Goal: Transaction & Acquisition: Purchase product/service

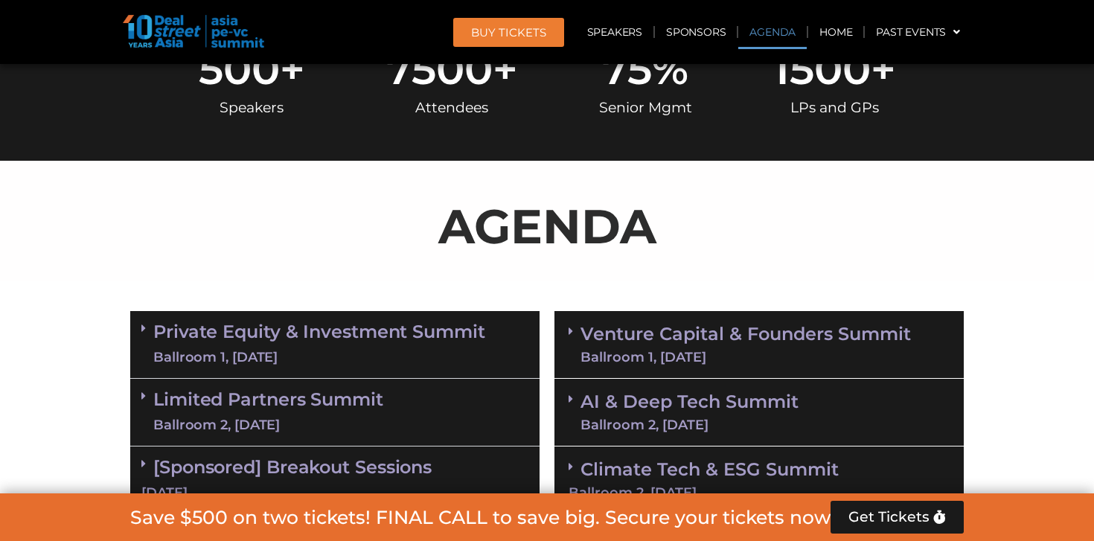
scroll to position [894, 0]
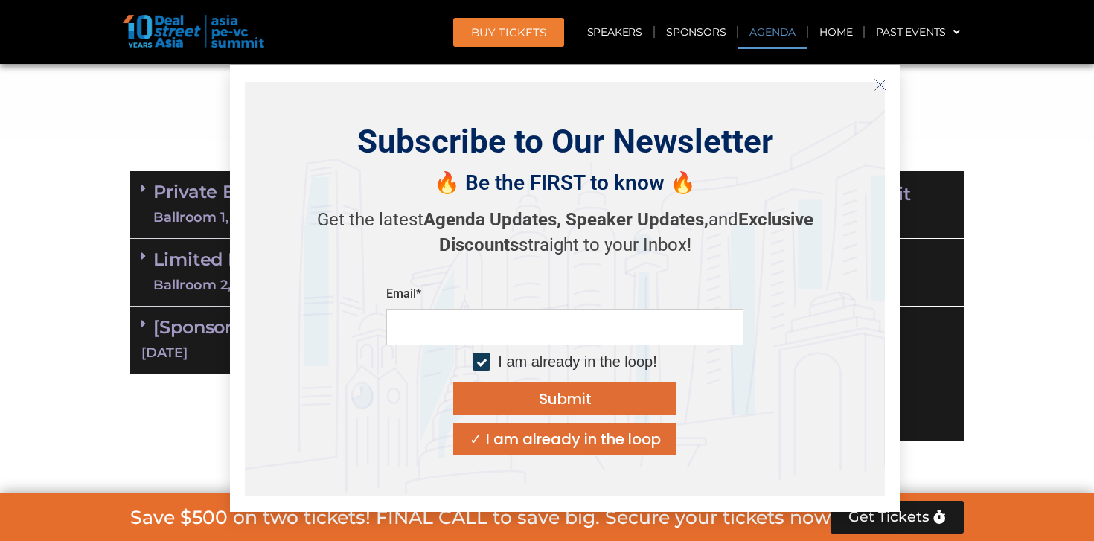
click at [544, 440] on div "✓ I am already in the loop" at bounding box center [564, 439] width 191 height 15
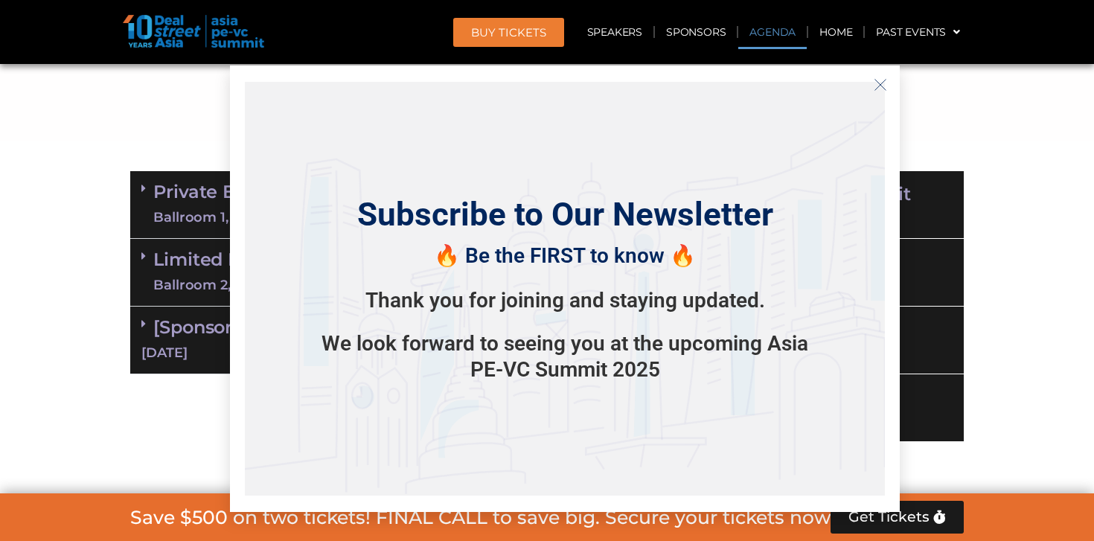
click at [882, 84] on icon "Close" at bounding box center [879, 84] width 13 height 13
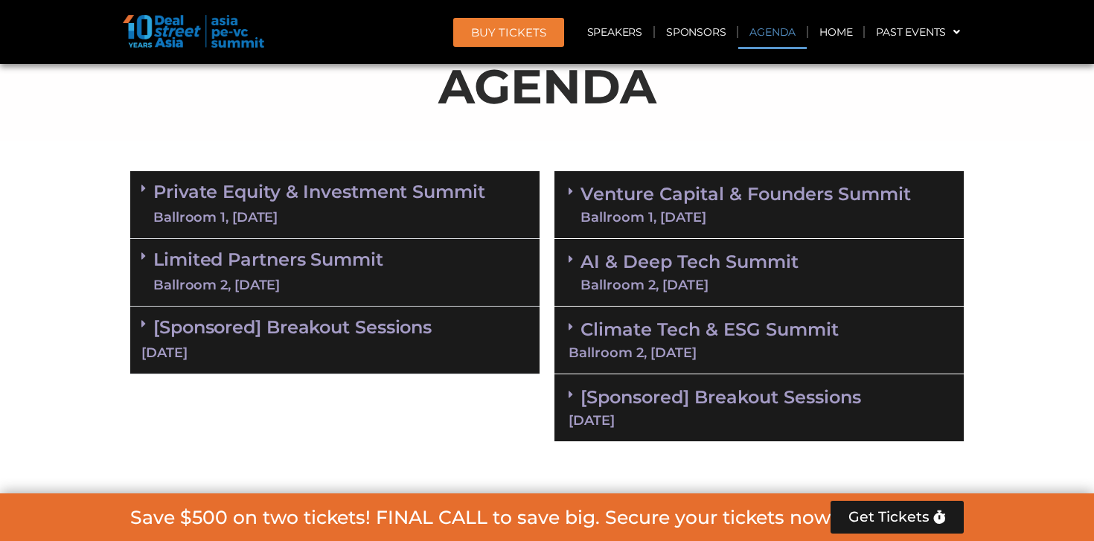
click at [683, 199] on link "Venture Capital & Founders​ Summit Ballroom 1, [DATE]" at bounding box center [745, 204] width 330 height 39
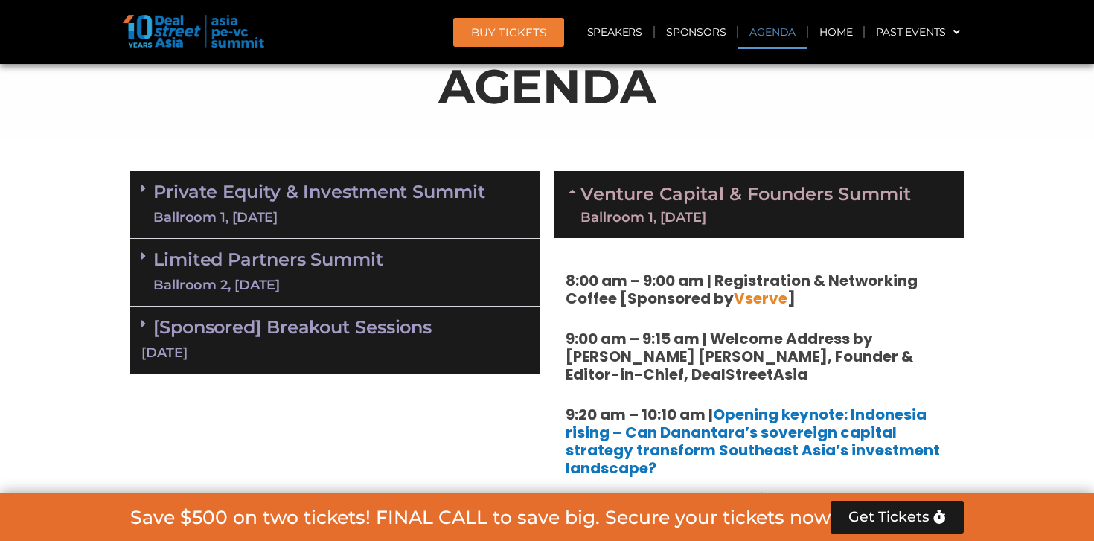
click at [683, 199] on link "Venture Capital & Founders​ Summit Ballroom 1, [DATE]" at bounding box center [745, 204] width 330 height 39
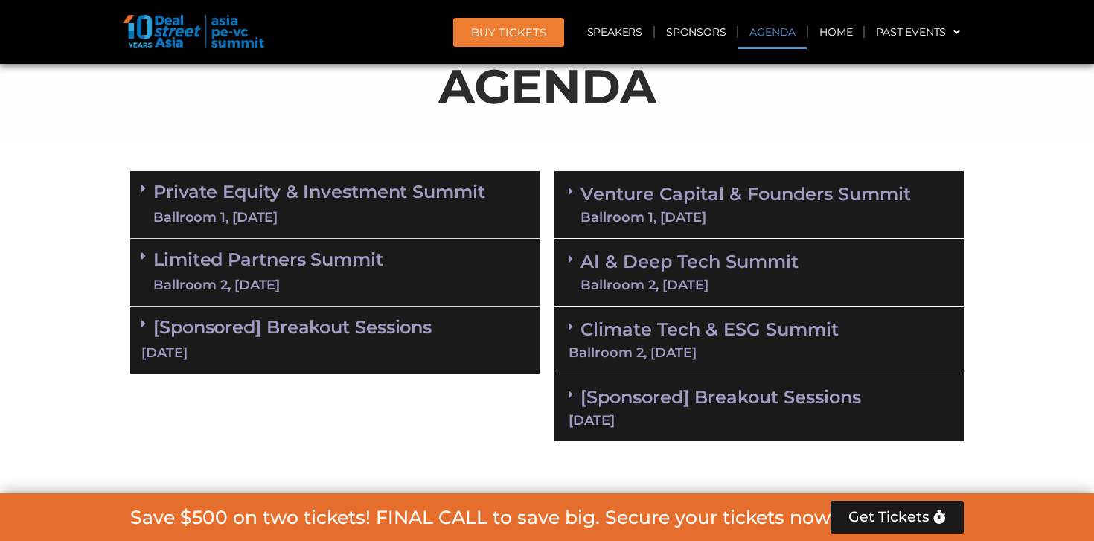
click at [311, 198] on link "Private Equity & Investment Summit Ballroom 1, [DATE]" at bounding box center [319, 204] width 332 height 45
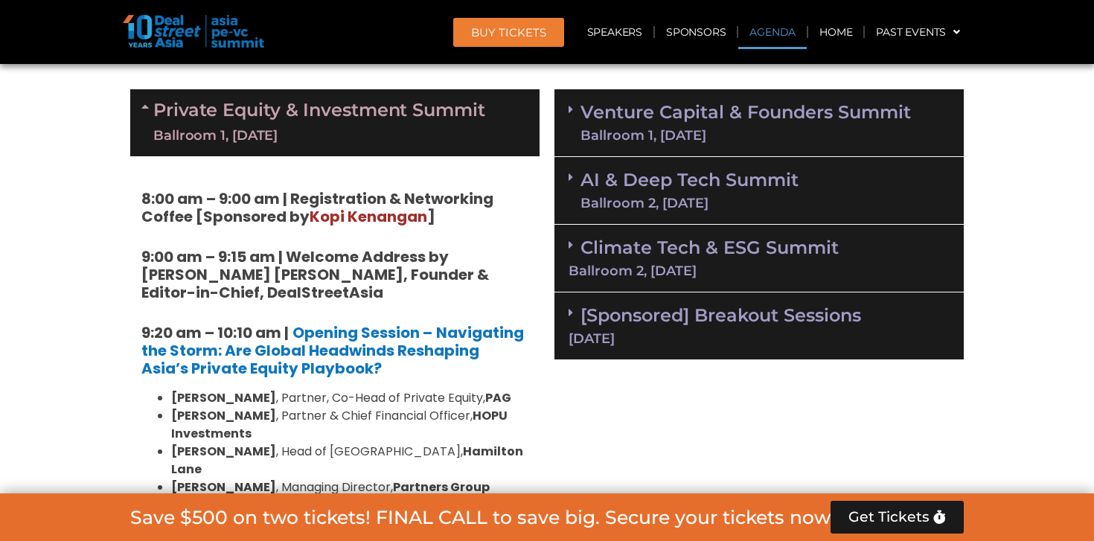
scroll to position [975, 0]
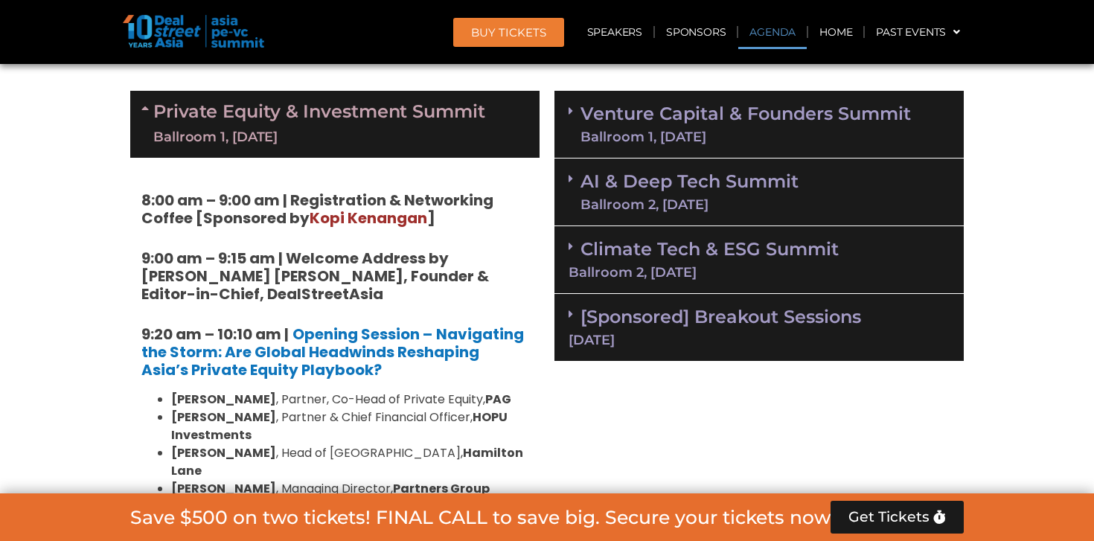
click at [311, 119] on link "Private Equity & Investment Summit Ballroom 1, [DATE]" at bounding box center [319, 124] width 332 height 45
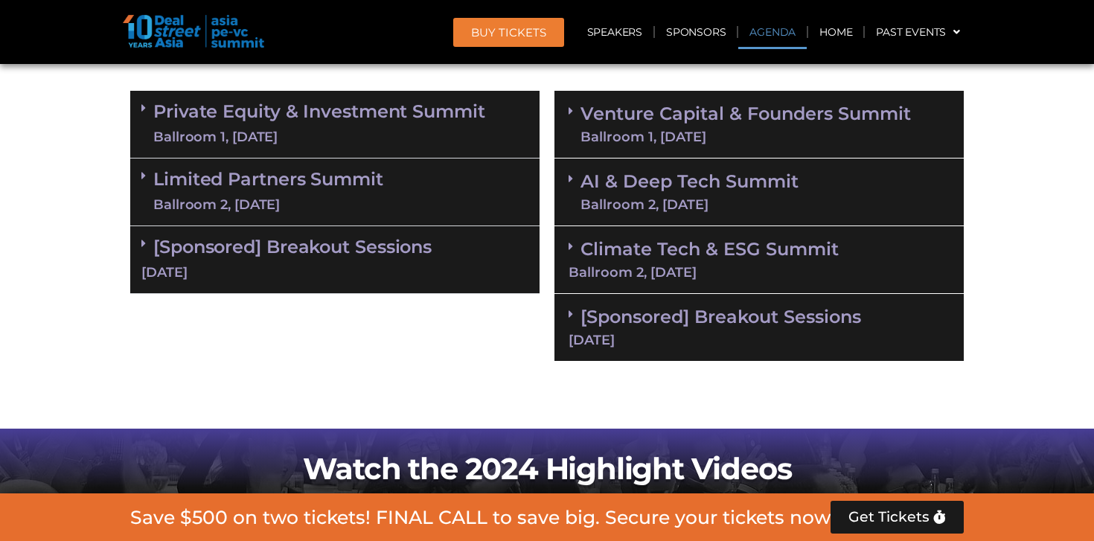
click at [306, 200] on div "Ballroom 2, [DATE]" at bounding box center [268, 205] width 230 height 19
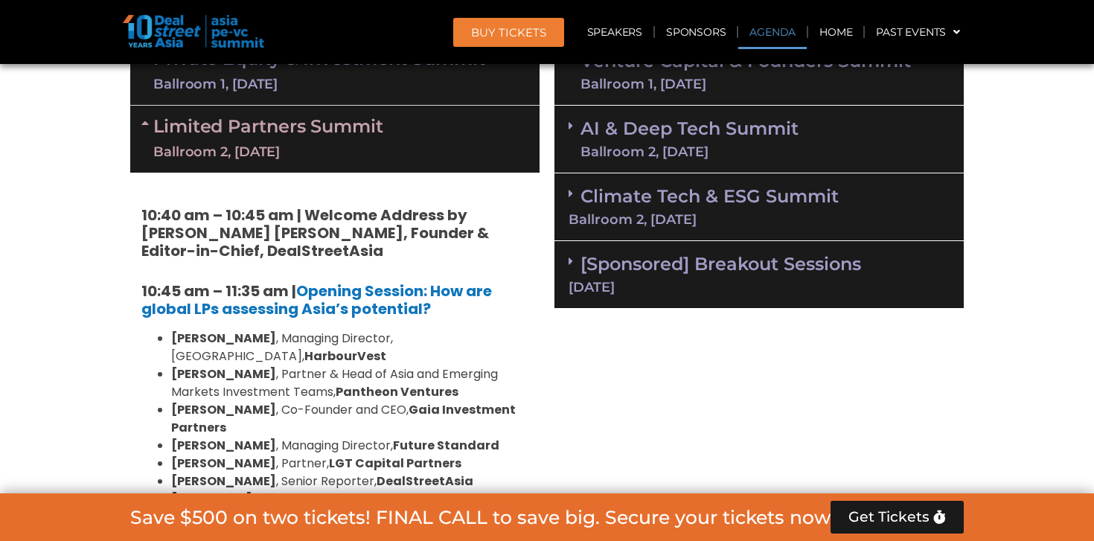
scroll to position [1022, 0]
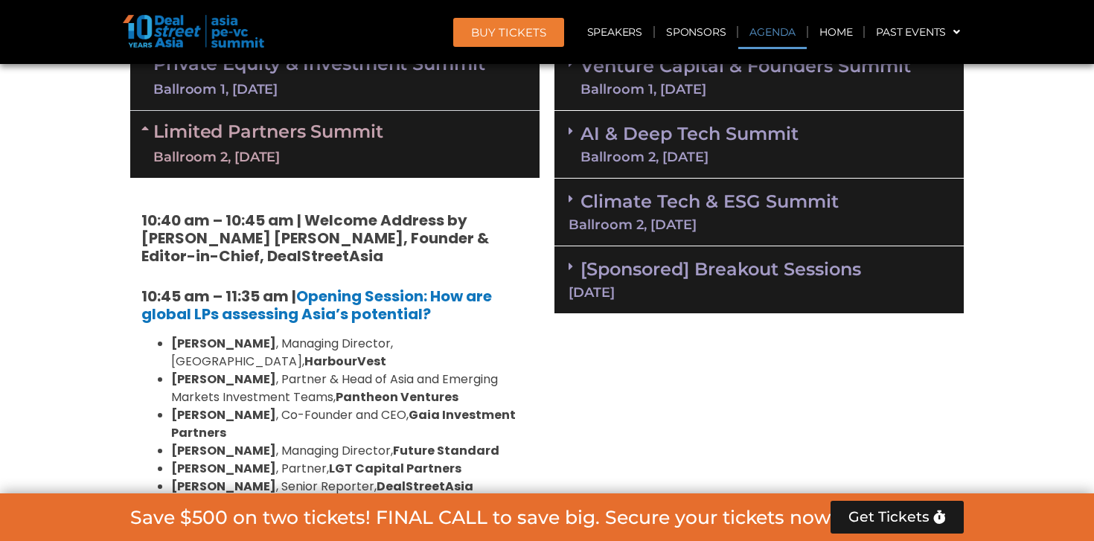
click at [296, 156] on div "Ballroom 2, [DATE]" at bounding box center [268, 157] width 230 height 19
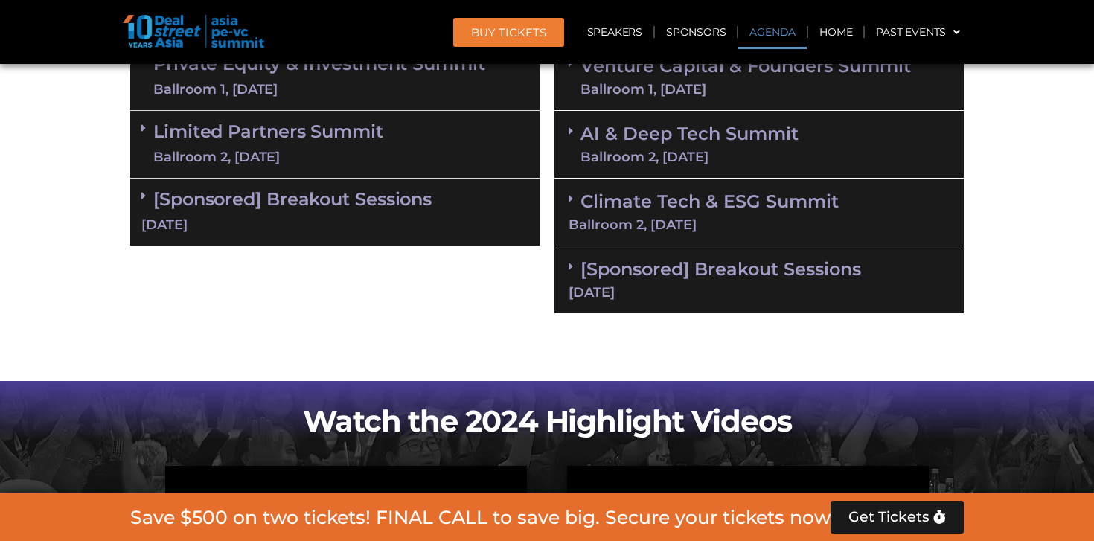
click at [295, 216] on div "[DATE]" at bounding box center [334, 225] width 387 height 19
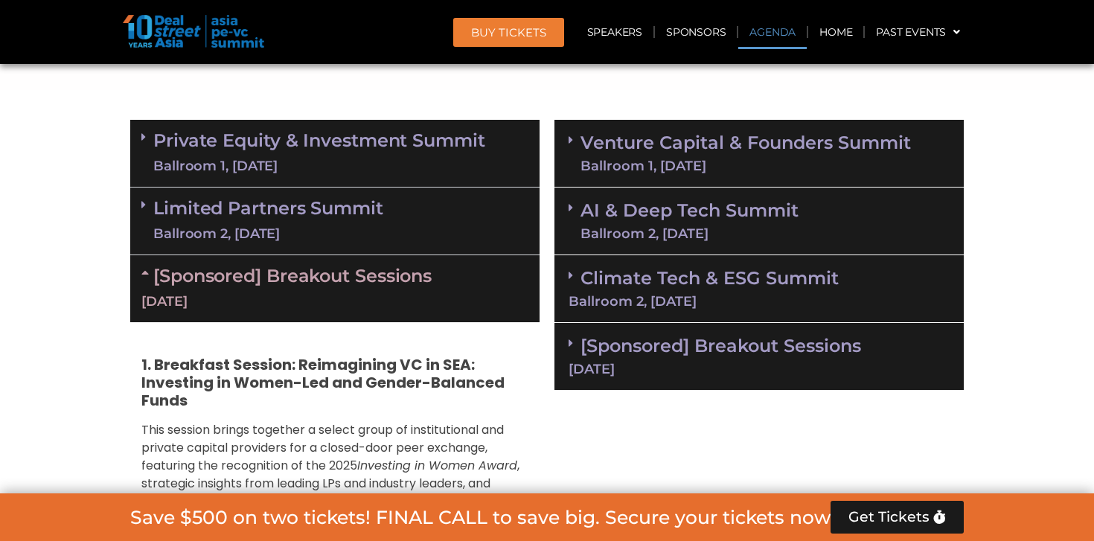
scroll to position [988, 0]
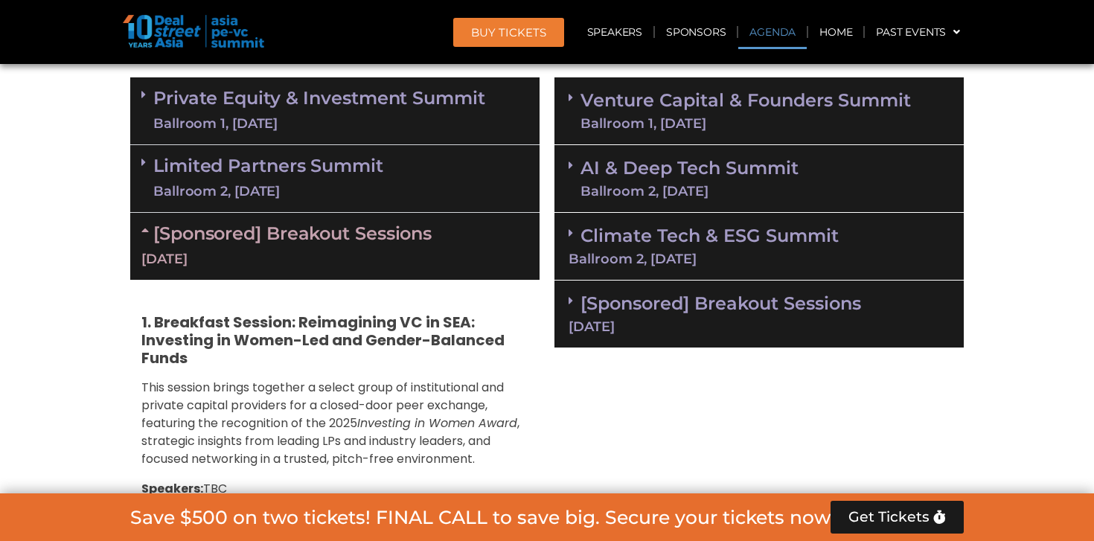
click at [702, 254] on div "Ballroom 2, [DATE]" at bounding box center [758, 258] width 381 height 13
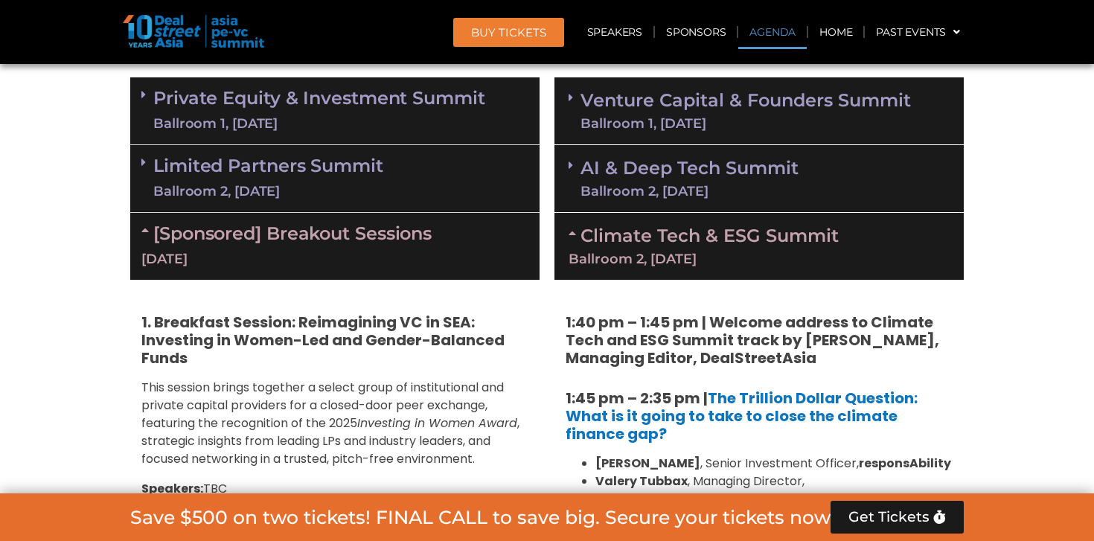
click at [428, 246] on div "[Sponsored] Breakout Sessions [DATE]" at bounding box center [334, 246] width 409 height 67
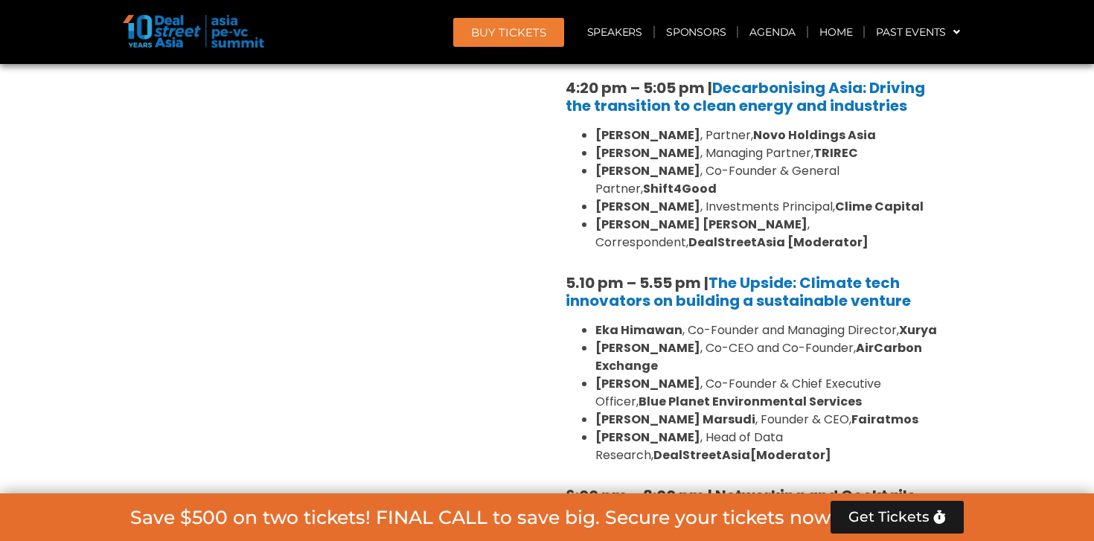
scroll to position [2176, 0]
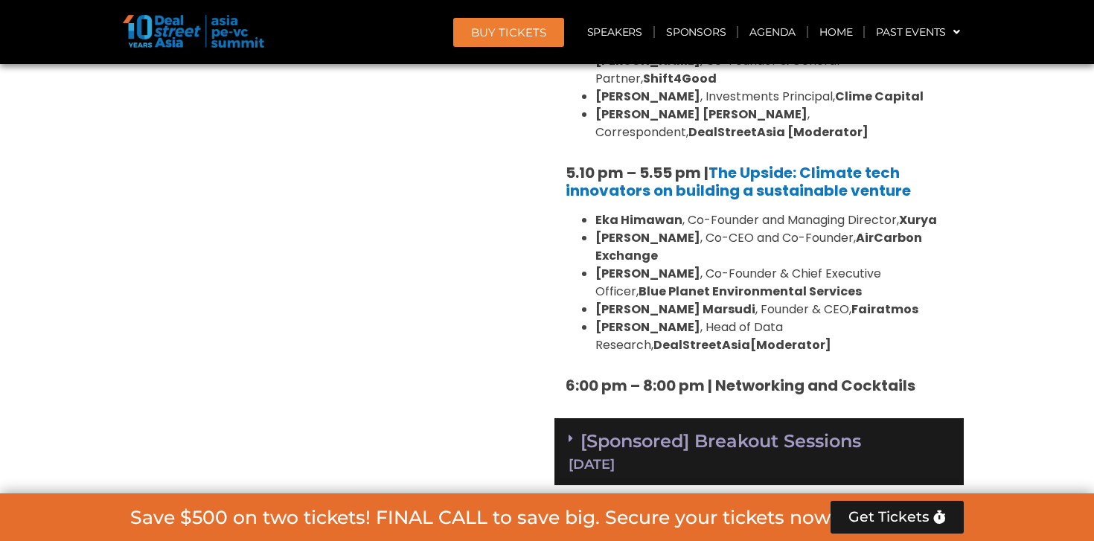
click at [627, 418] on div "[Sponsored] Breakout Sessions [DATE]" at bounding box center [758, 452] width 409 height 68
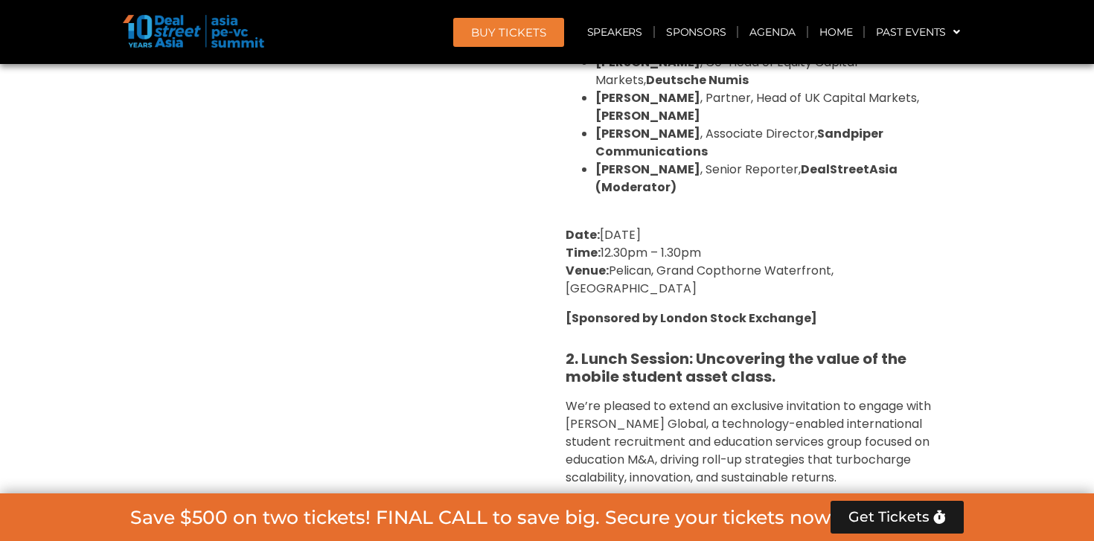
scroll to position [3398, 0]
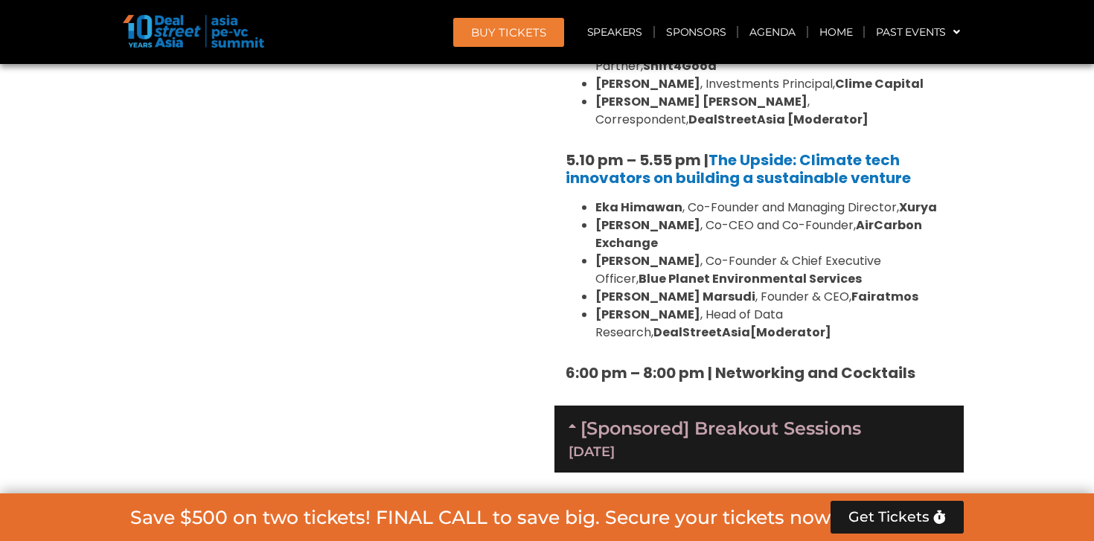
click at [648, 445] on div "[DATE]" at bounding box center [758, 451] width 381 height 13
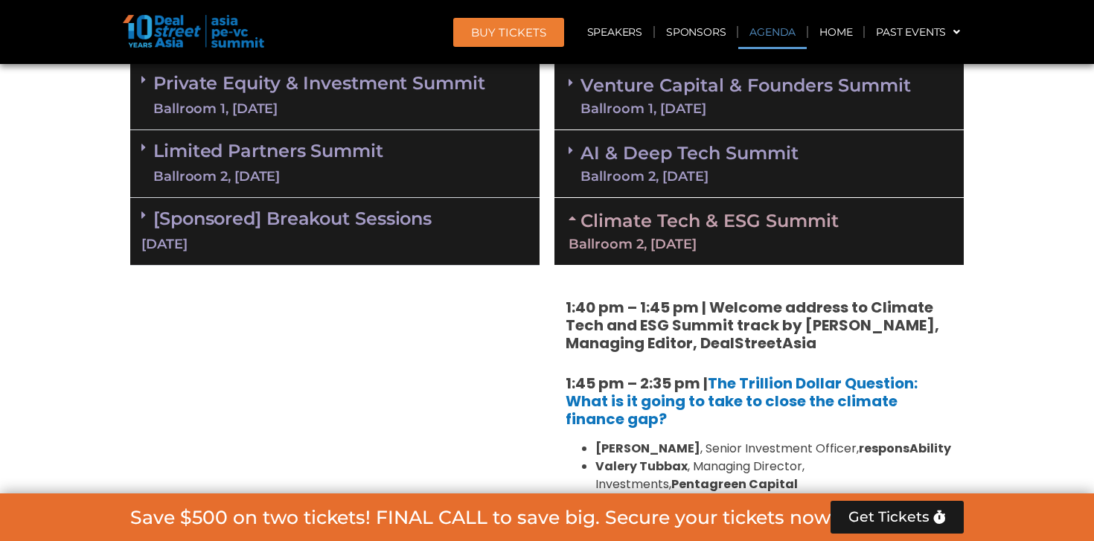
scroll to position [1000, 0]
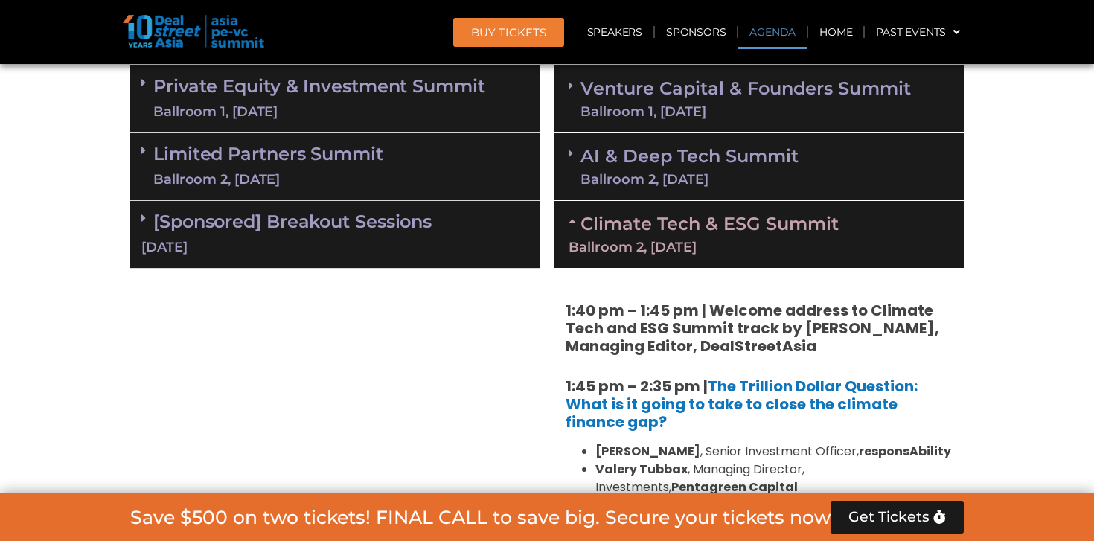
click at [673, 240] on div "Ballroom 2, [DATE]" at bounding box center [758, 246] width 381 height 13
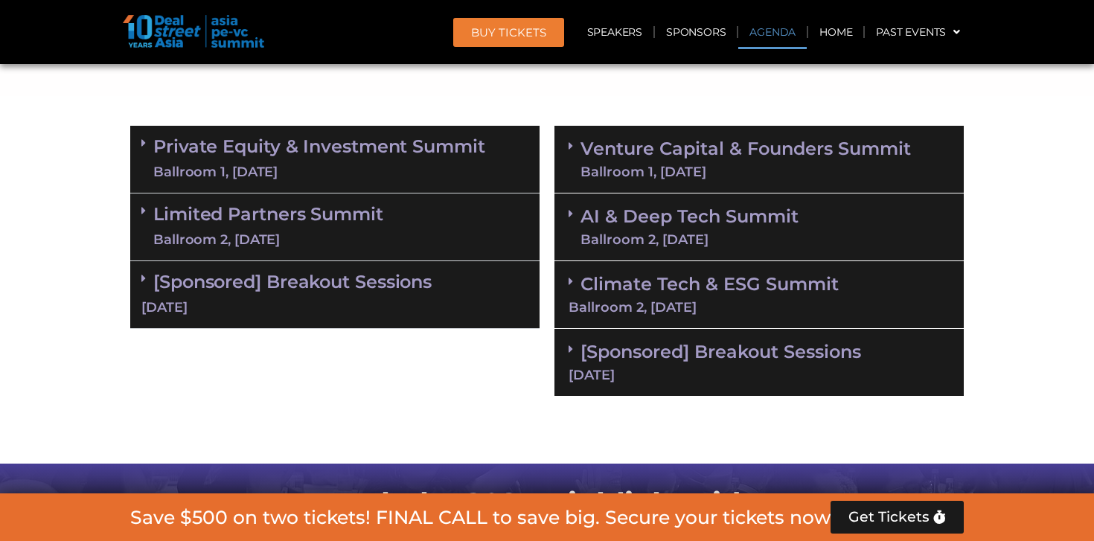
scroll to position [865, 0]
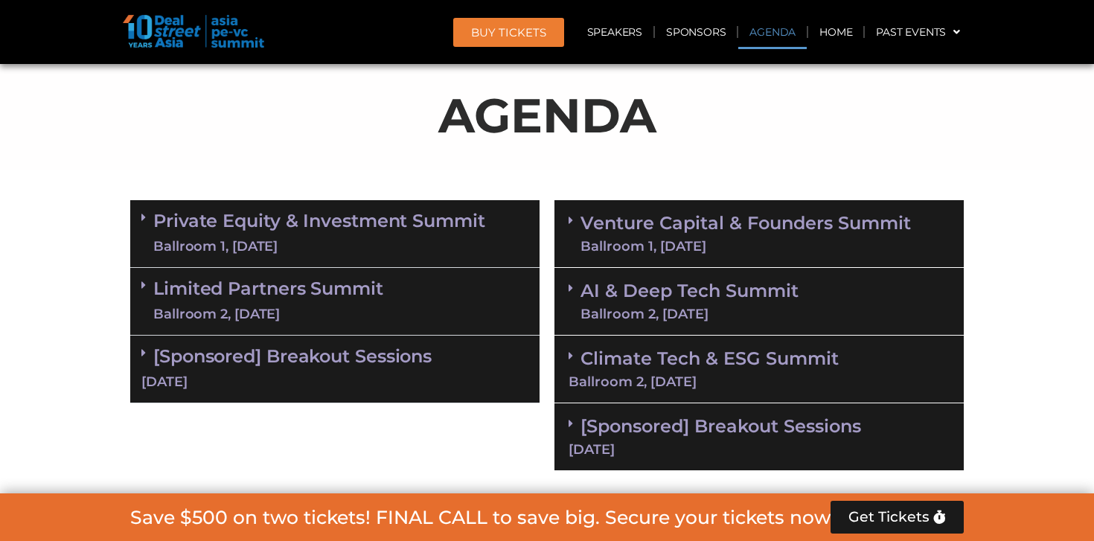
click at [655, 224] on link "Venture Capital & Founders​ Summit Ballroom 1, [DATE]" at bounding box center [745, 233] width 330 height 39
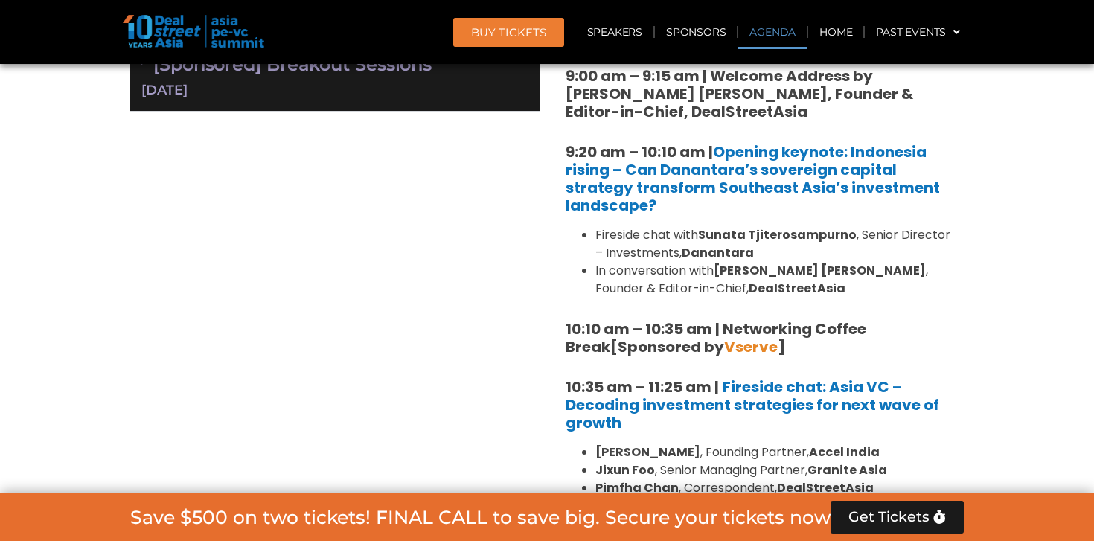
scroll to position [776, 0]
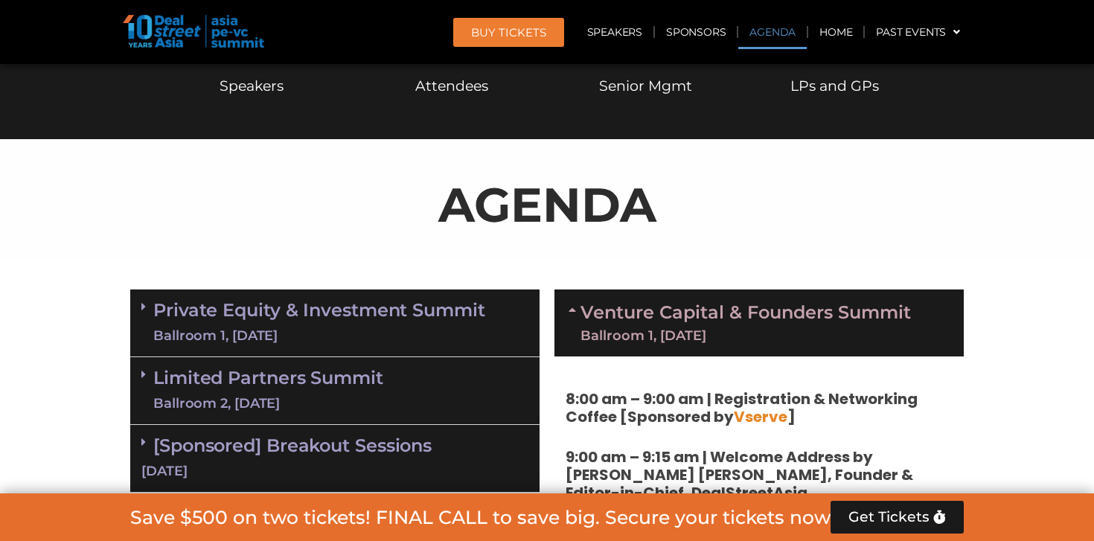
click at [704, 298] on div "Venture Capital & Founders​ Summit Ballroom 1, [DATE]" at bounding box center [758, 322] width 409 height 67
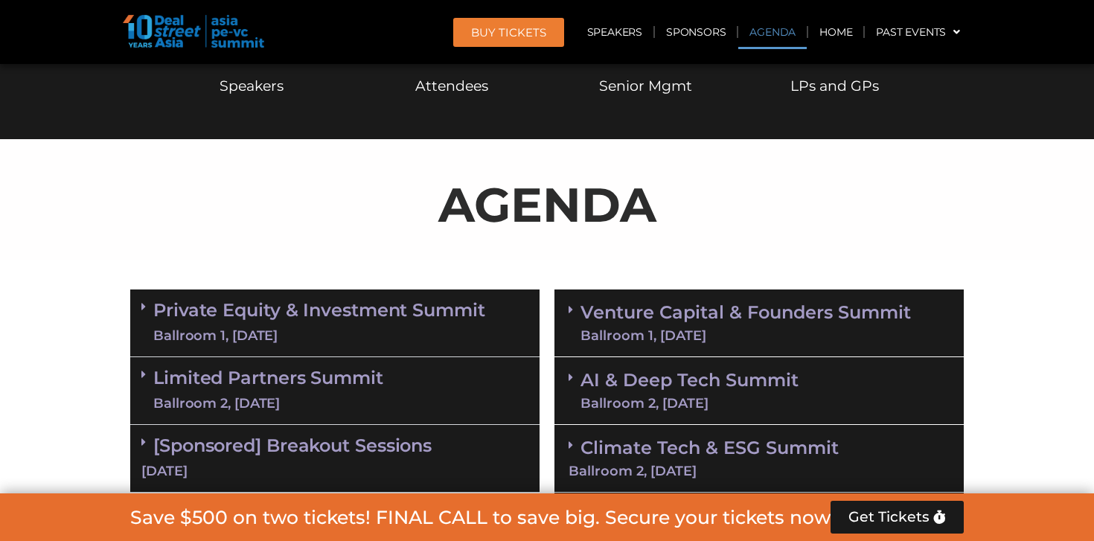
click at [463, 89] on div "Attendees" at bounding box center [452, 86] width 132 height 36
click at [483, 89] on div "Attendees" at bounding box center [452, 86] width 132 height 36
click at [516, 34] on span "BUY Tickets" at bounding box center [508, 32] width 75 height 11
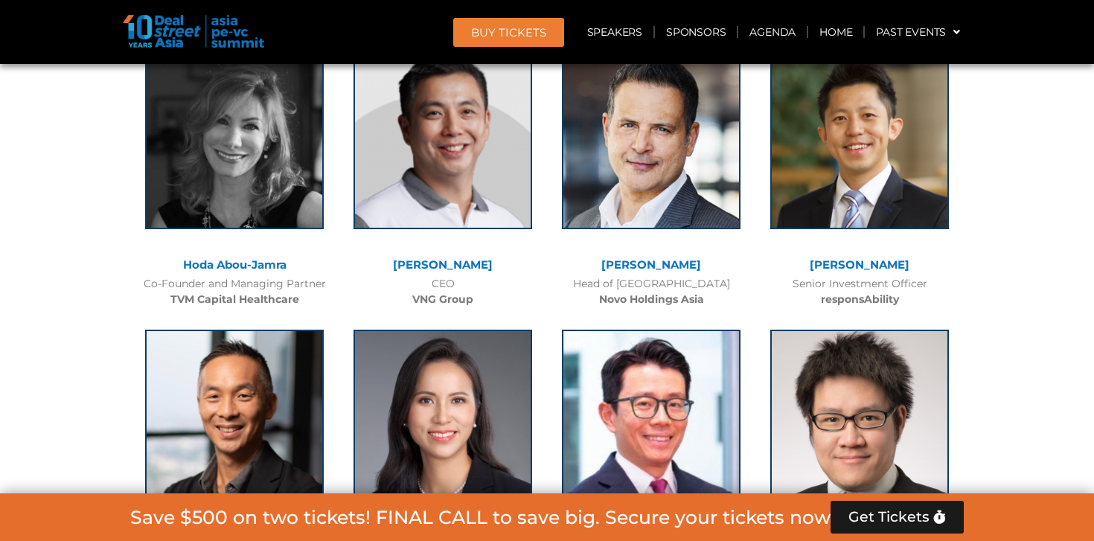
scroll to position [4706, 0]
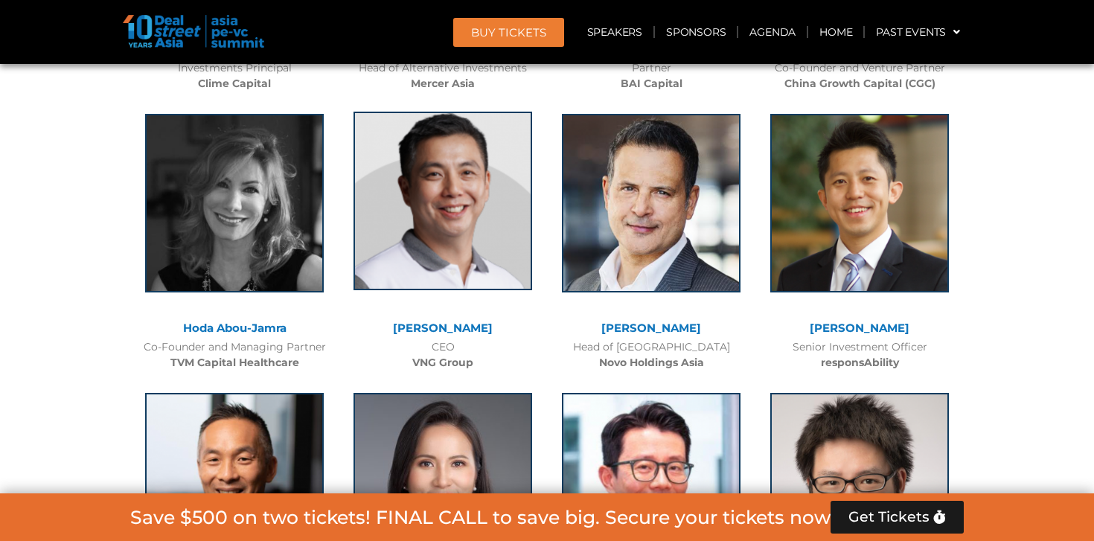
click at [480, 132] on img at bounding box center [442, 201] width 179 height 179
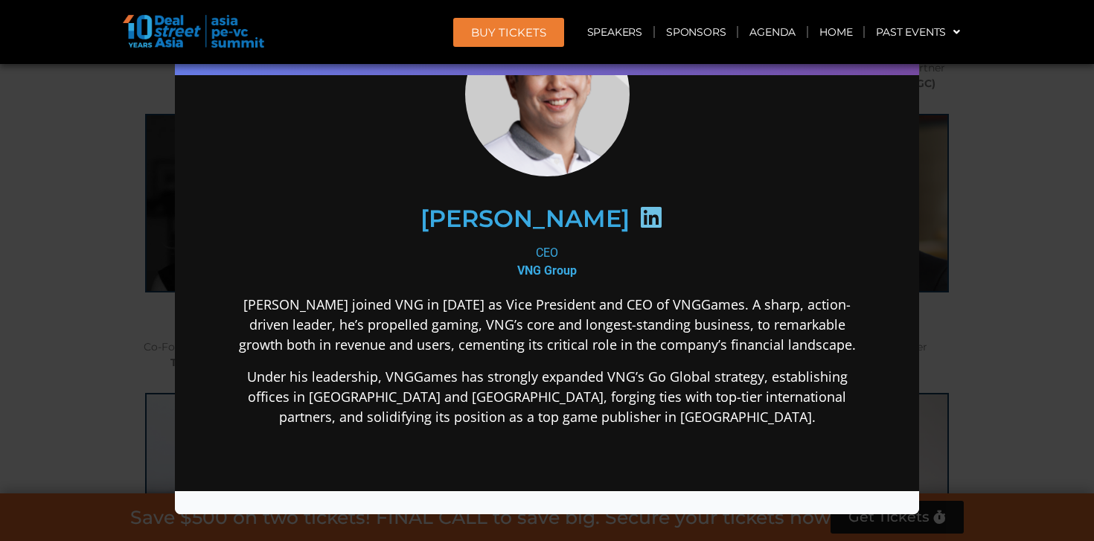
scroll to position [194, 0]
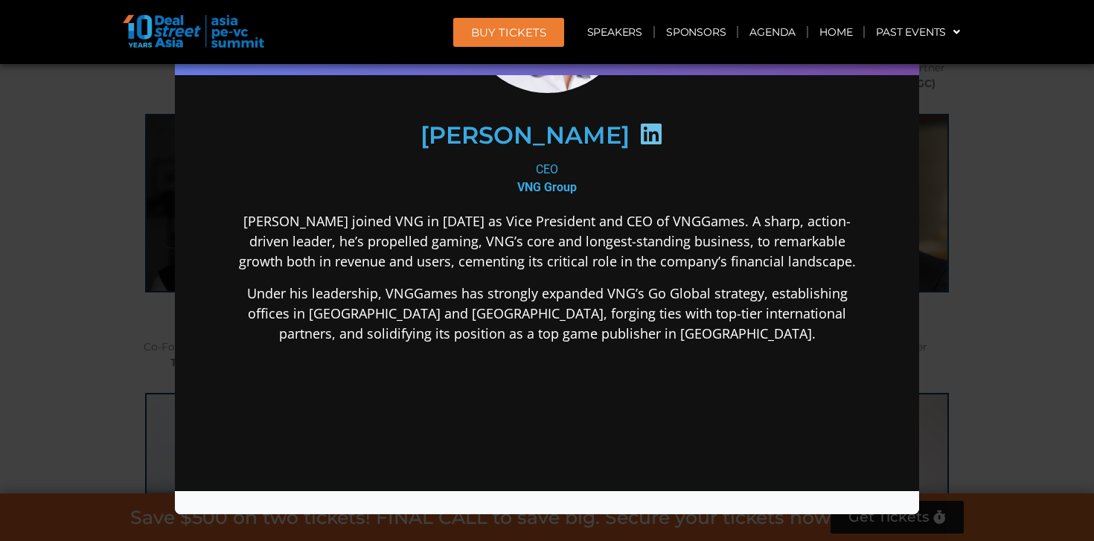
click at [83, 138] on div "Speaker Profile ×" at bounding box center [547, 270] width 1094 height 541
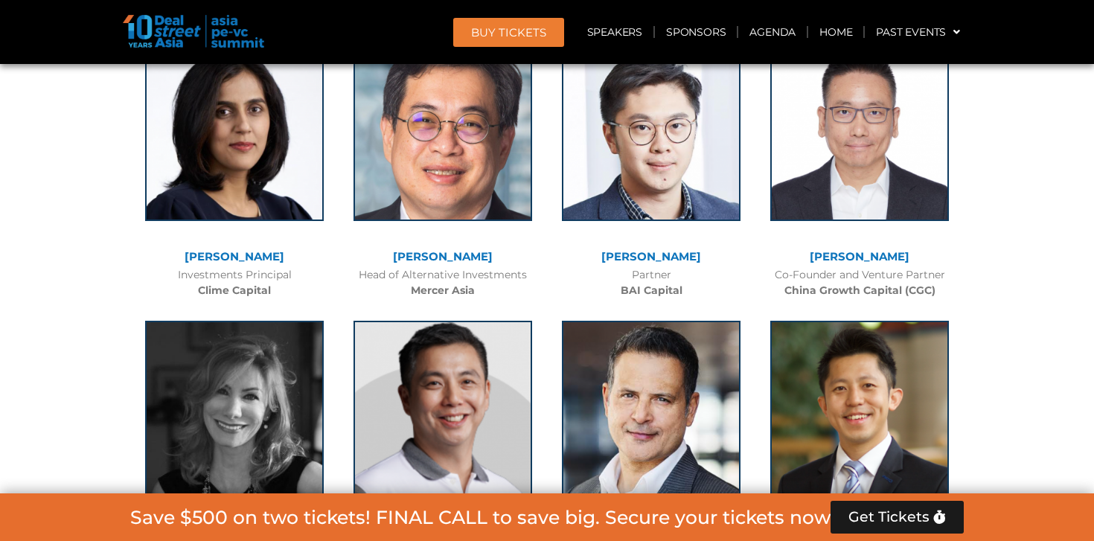
scroll to position [4439, 0]
